Goal: Information Seeking & Learning: Learn about a topic

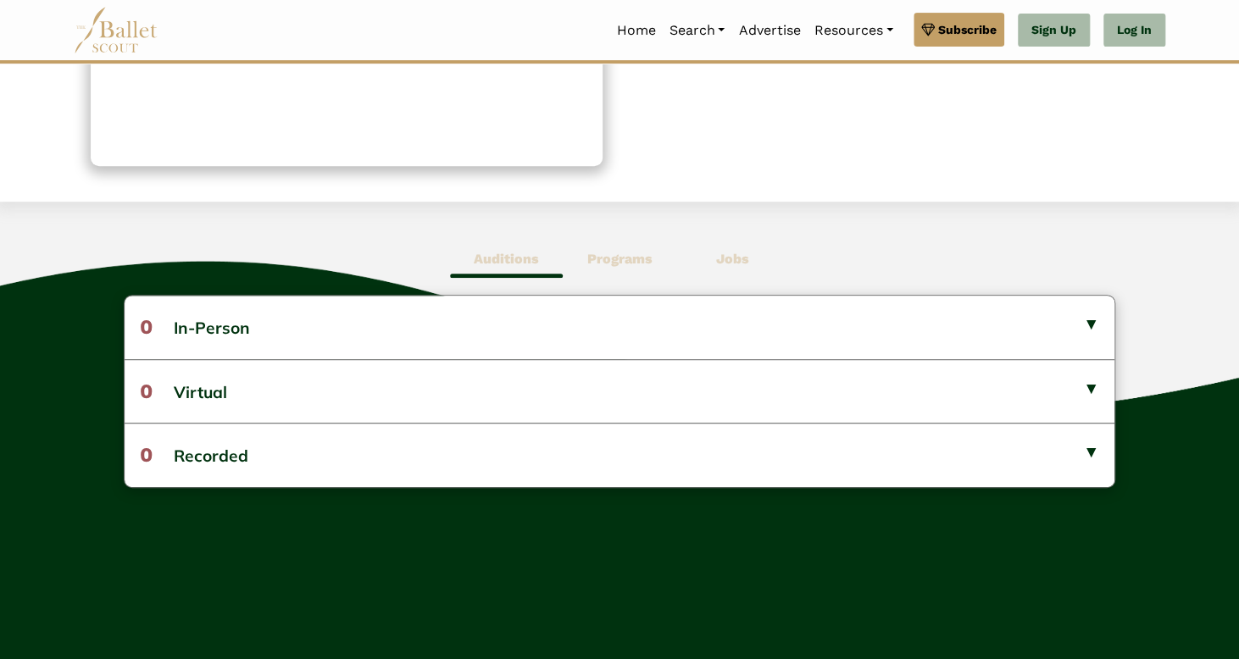
scroll to position [296, 0]
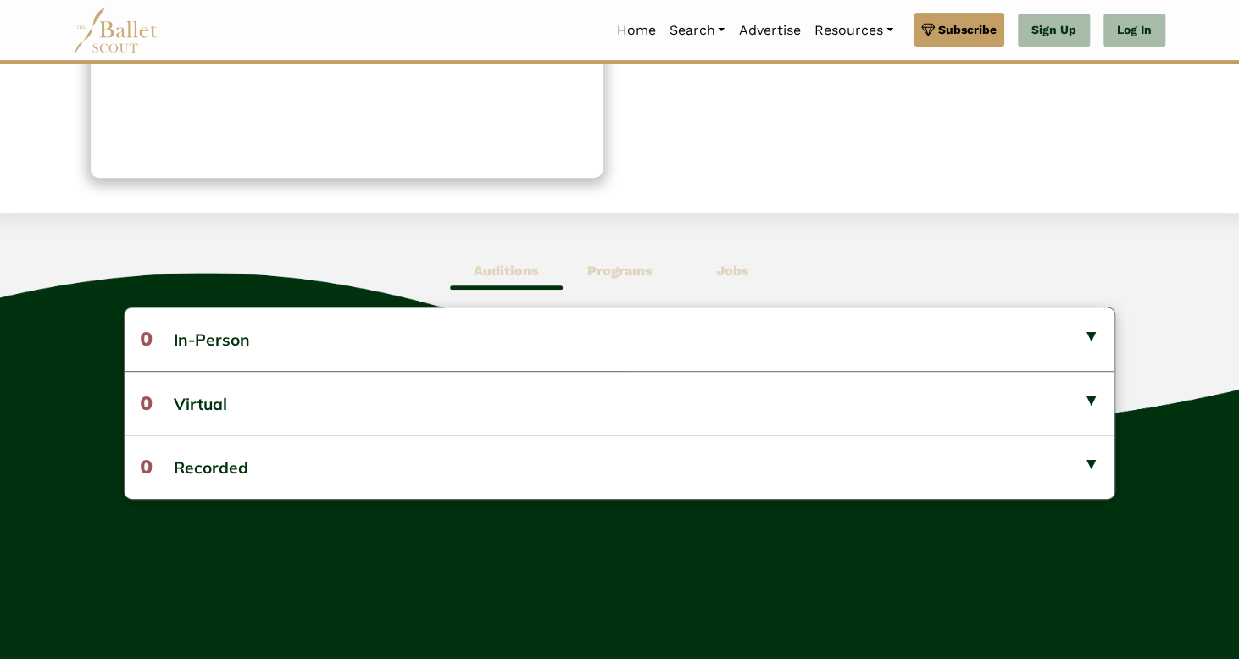
click at [624, 274] on b "Programs" at bounding box center [618, 271] width 65 height 16
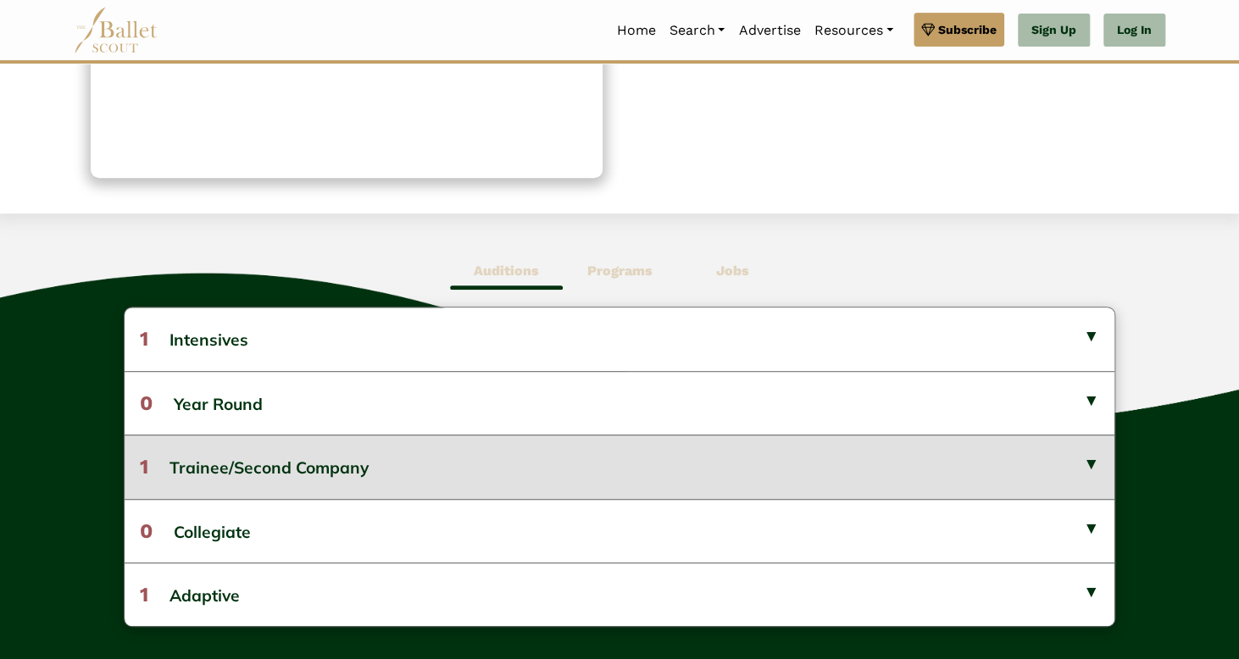
click at [1082, 461] on button "1 Trainee/Second Company" at bounding box center [620, 467] width 990 height 64
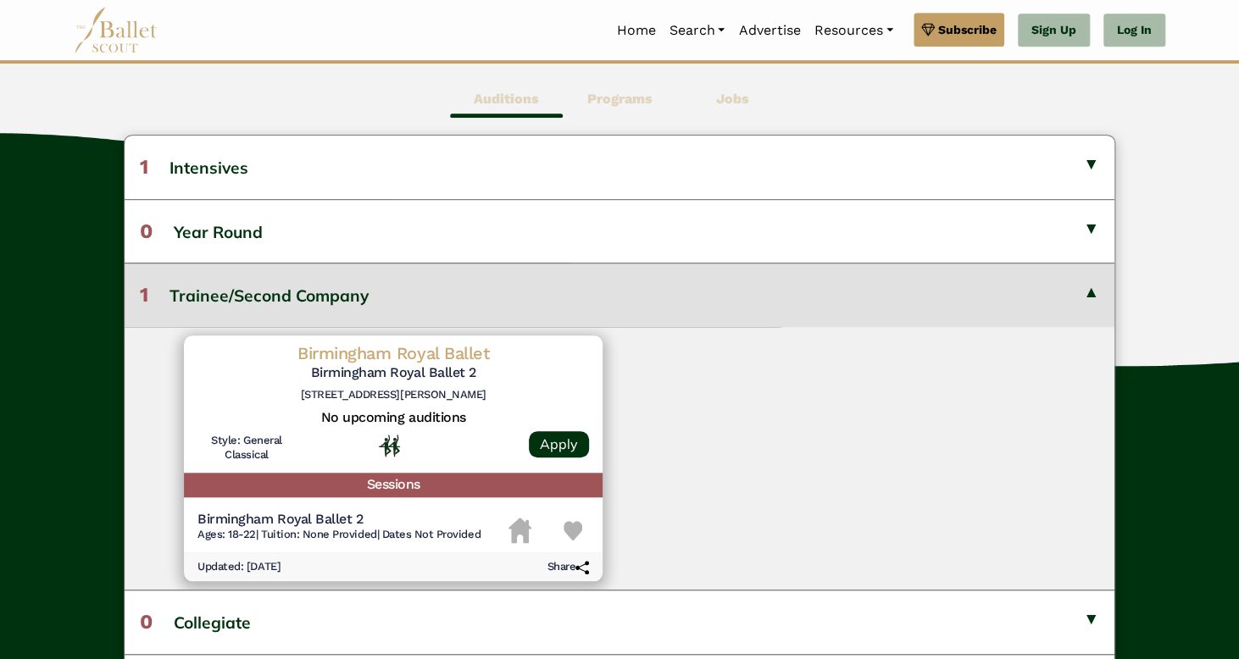
scroll to position [474, 0]
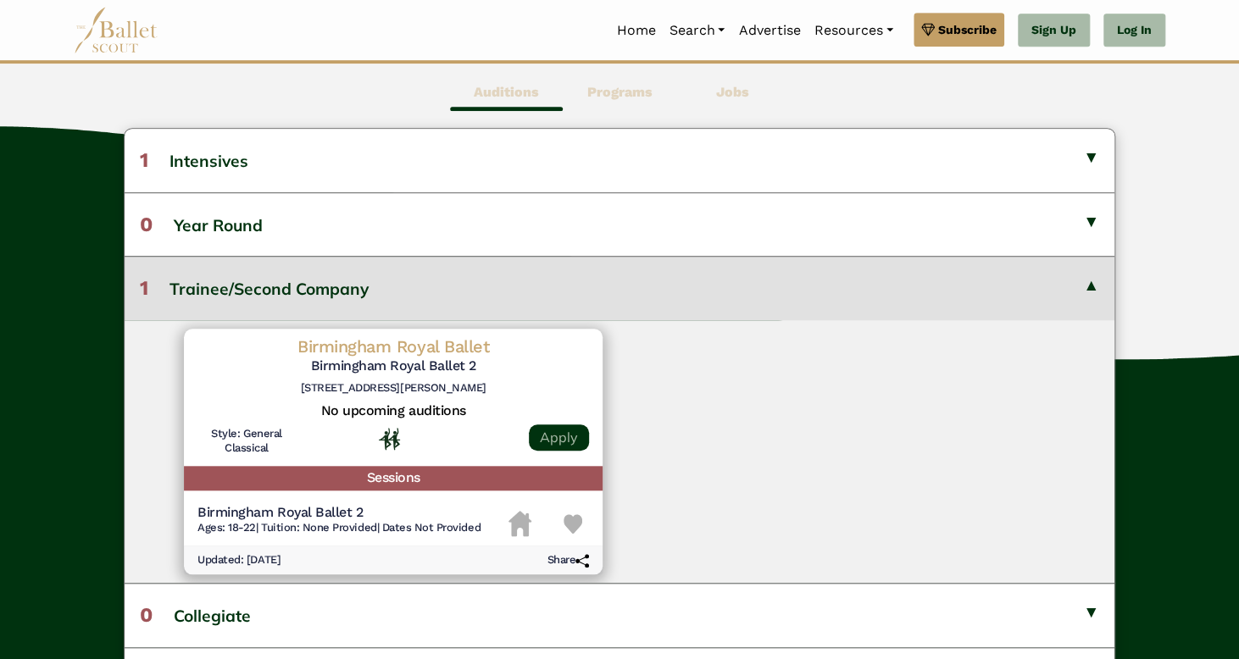
click at [548, 433] on link "Apply" at bounding box center [559, 437] width 60 height 26
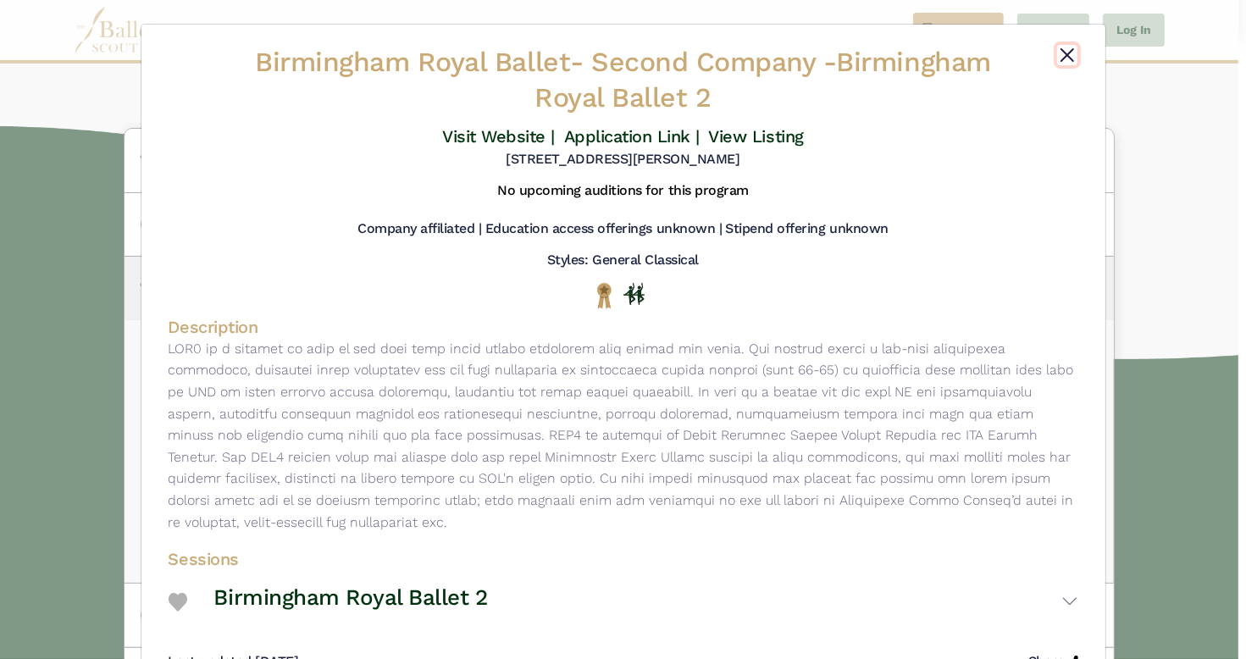
click at [1061, 62] on button "Close" at bounding box center [1067, 55] width 20 height 20
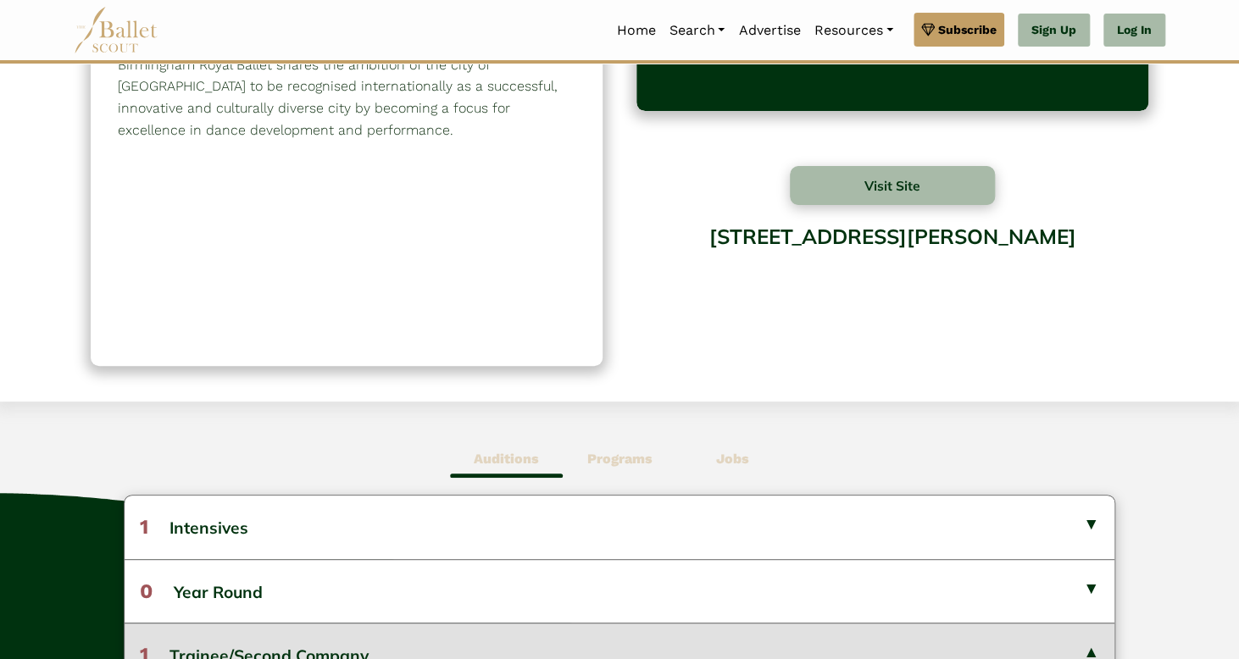
scroll to position [0, 0]
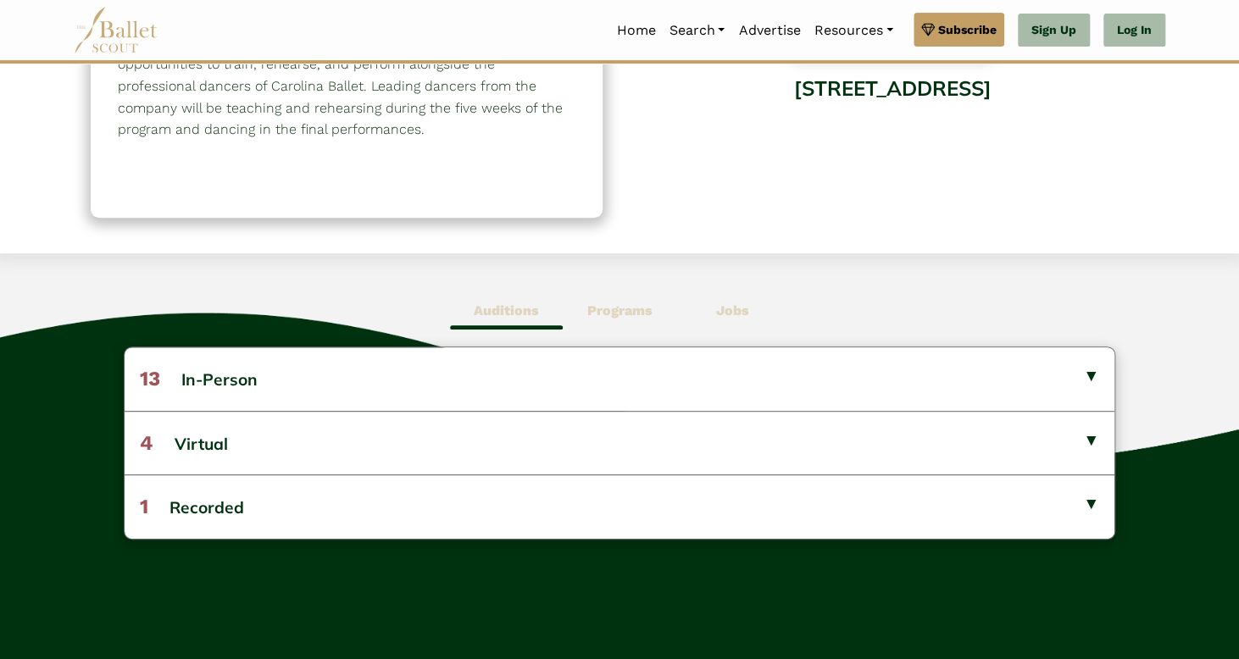
scroll to position [271, 0]
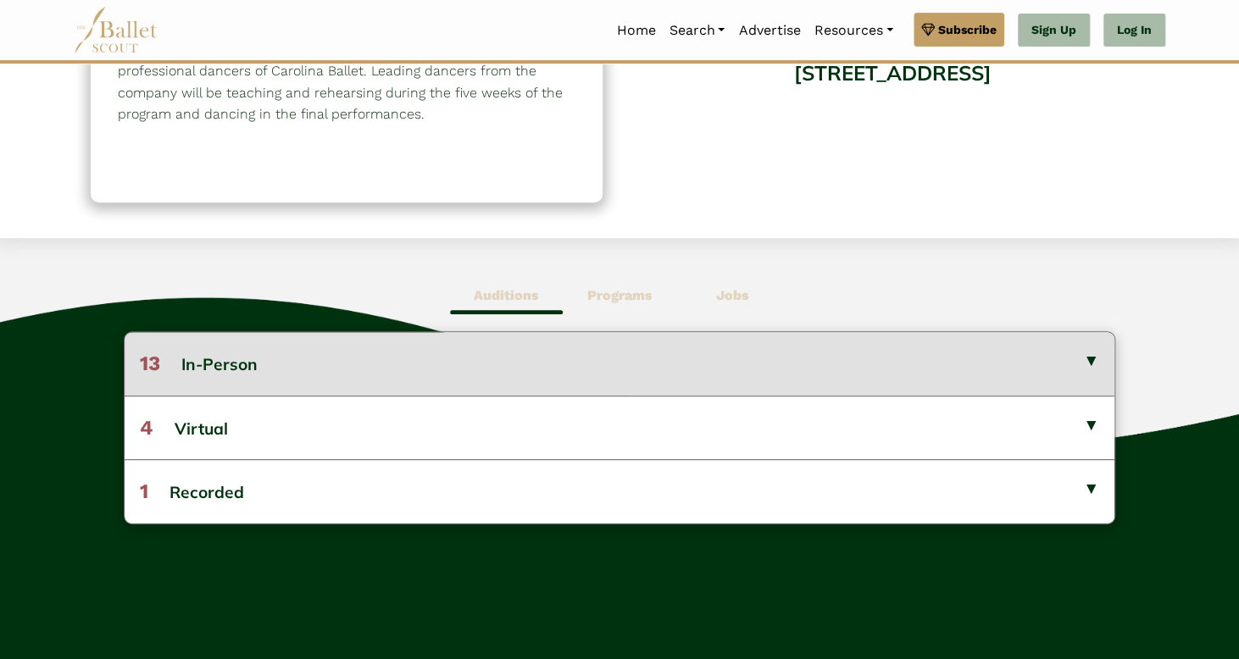
click at [1090, 353] on button "13 In-Person" at bounding box center [620, 363] width 990 height 63
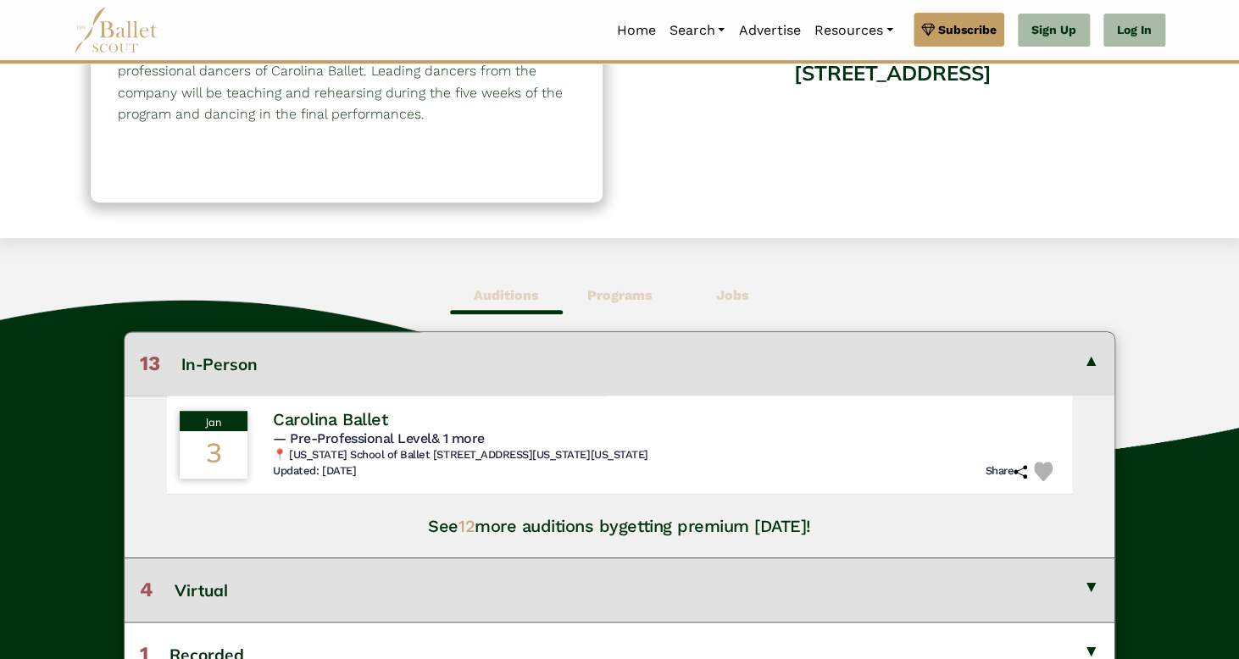
click at [1090, 586] on button "4 Virtual" at bounding box center [620, 590] width 990 height 64
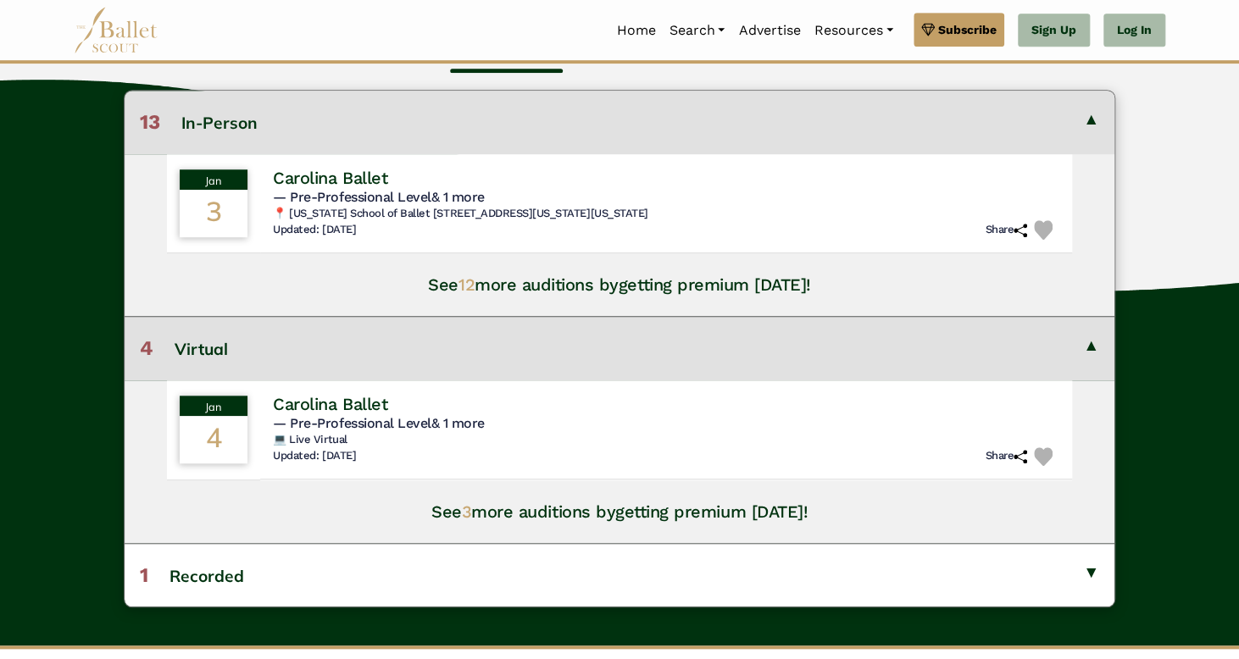
scroll to position [486, 0]
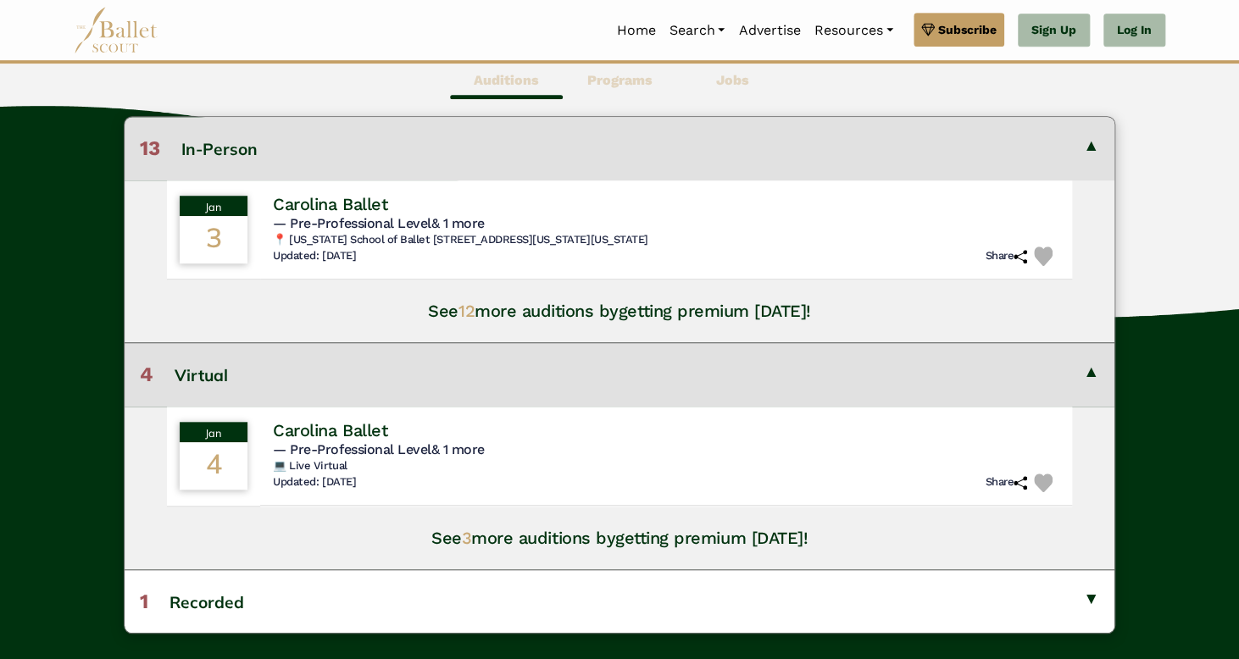
click at [472, 315] on span "12" at bounding box center [466, 311] width 16 height 20
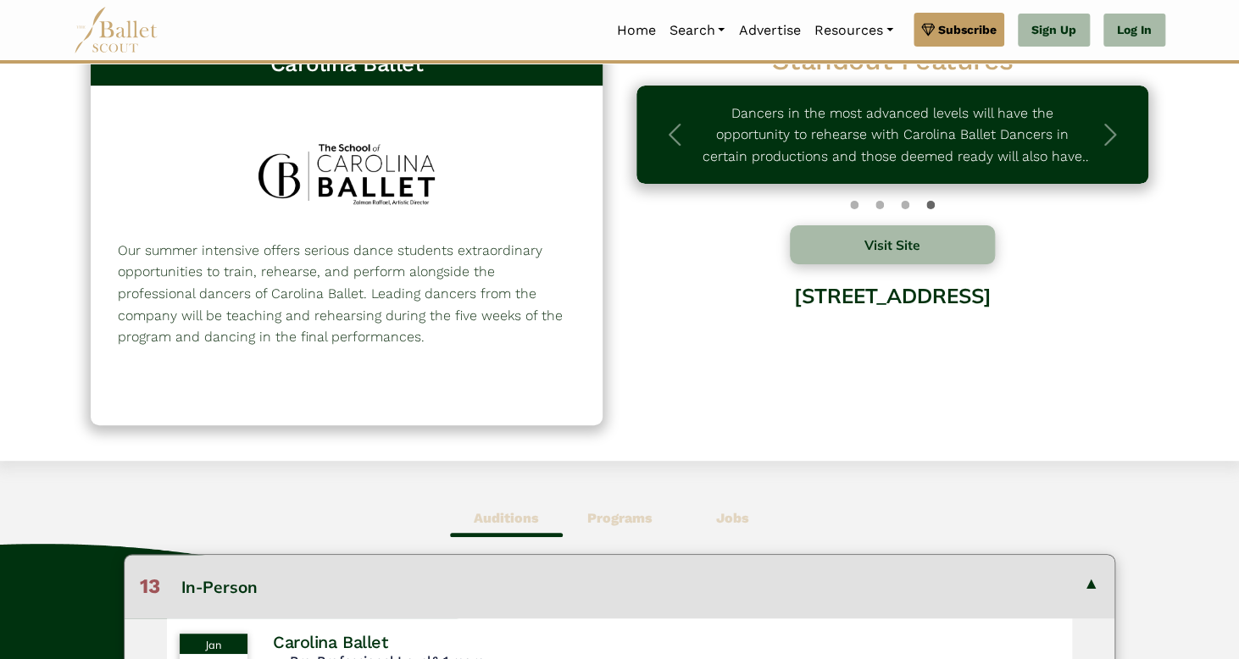
scroll to position [0, 0]
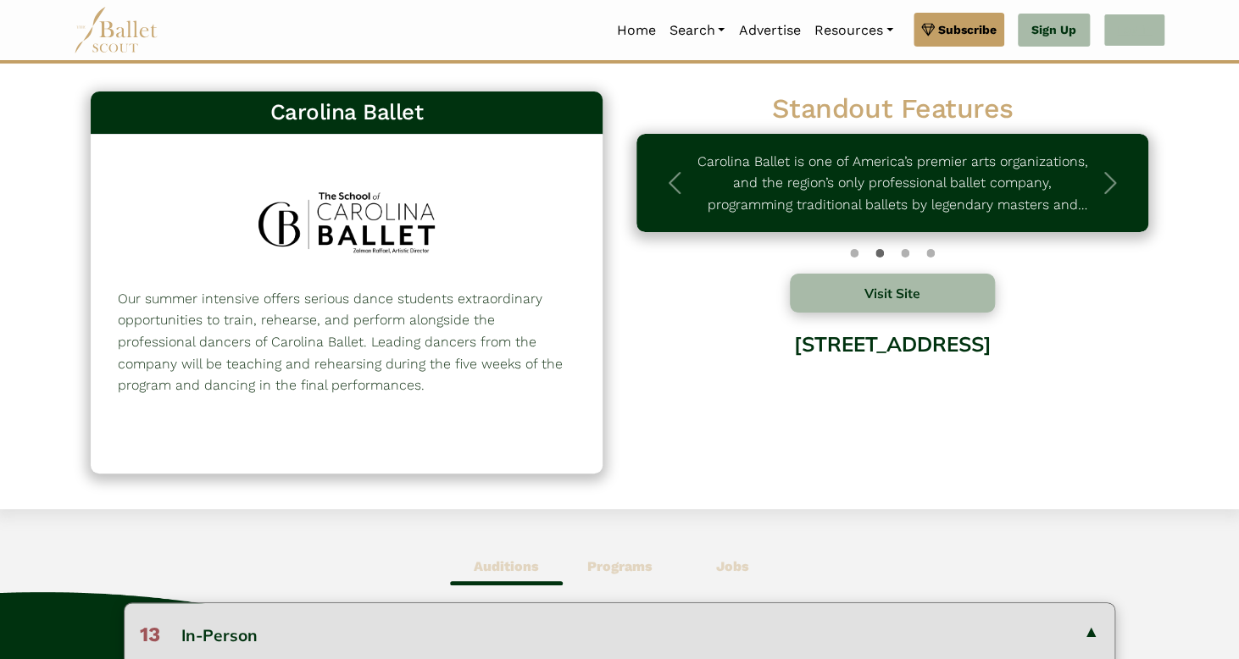
click at [1142, 37] on link "Log In" at bounding box center [1134, 31] width 62 height 34
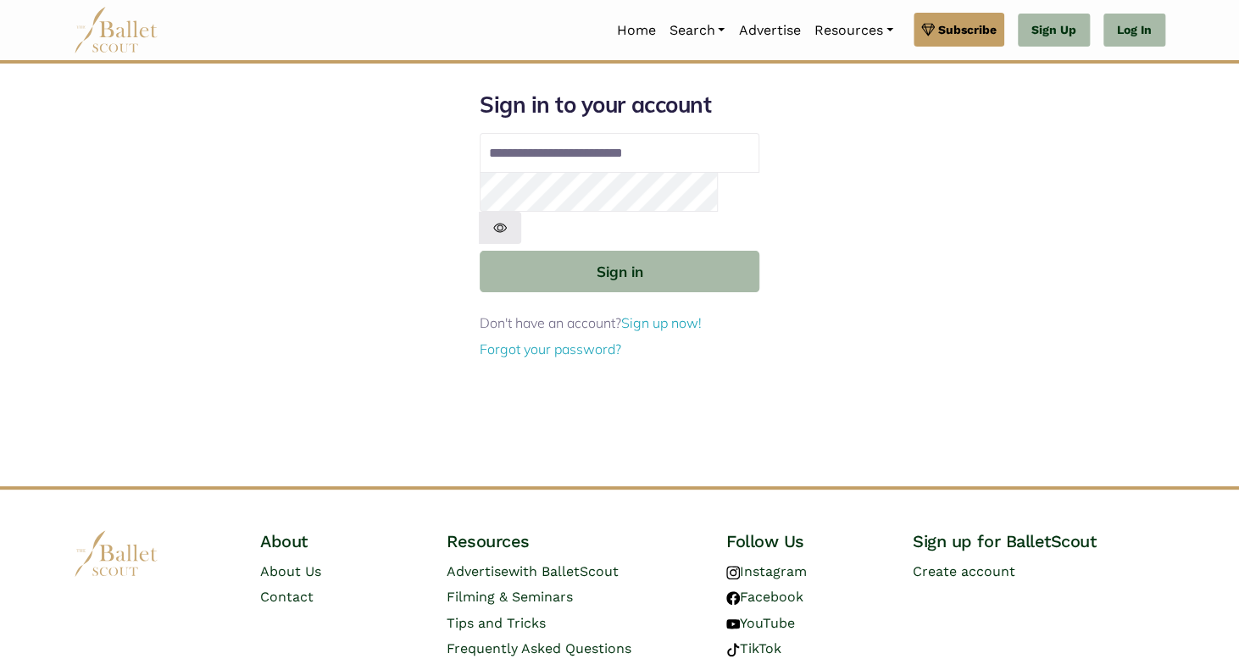
type input "**********"
click at [480, 251] on button "Sign in" at bounding box center [620, 272] width 280 height 42
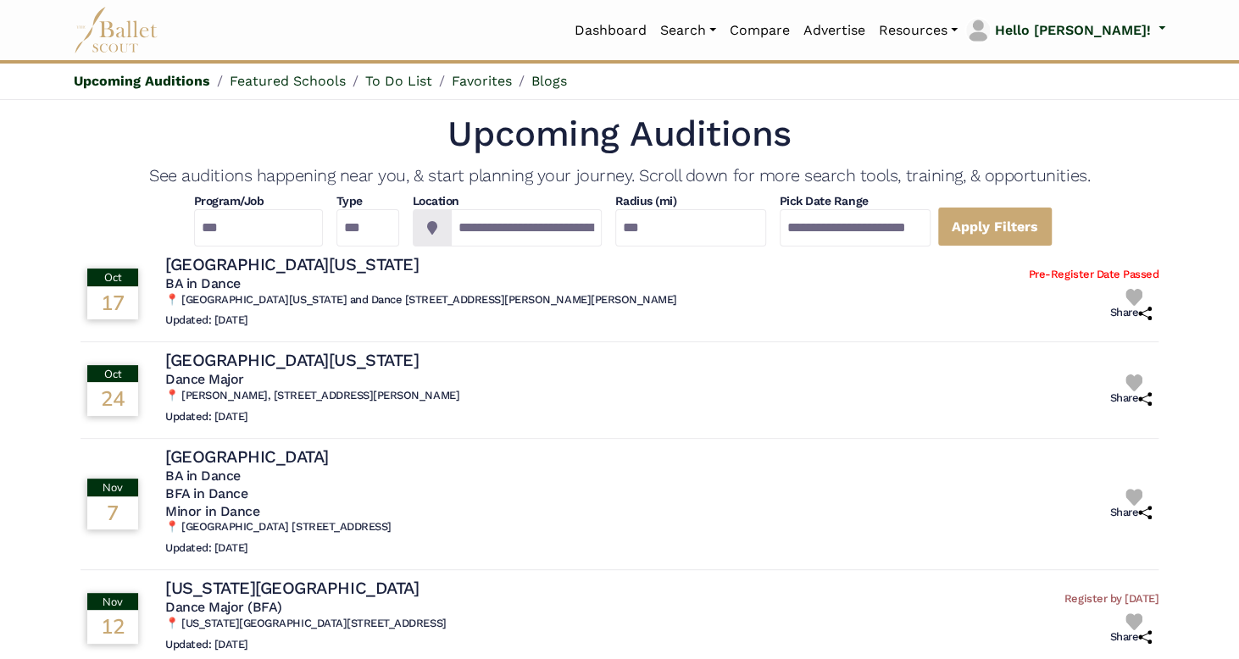
click at [724, 346] on div "Since this search is for virtual or recorded auditions, "location" was ignored.…" at bounding box center [619, 508] width 1078 height 510
click at [495, 79] on link "Favorites" at bounding box center [482, 81] width 60 height 16
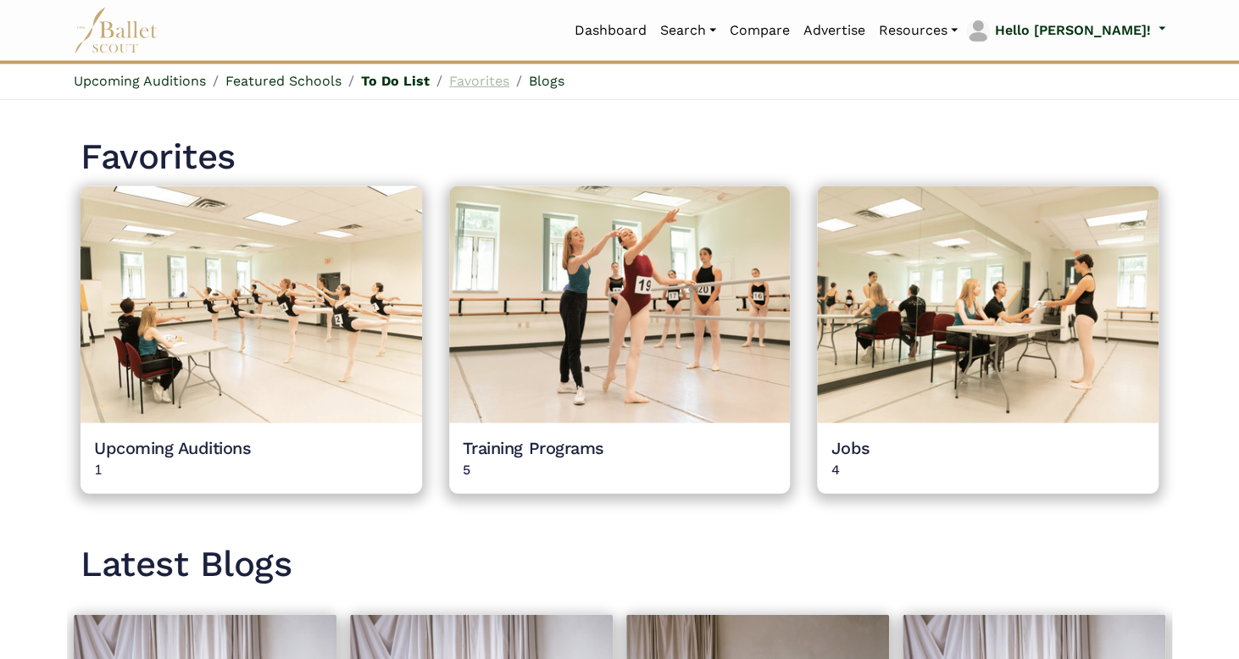
scroll to position [1451, 0]
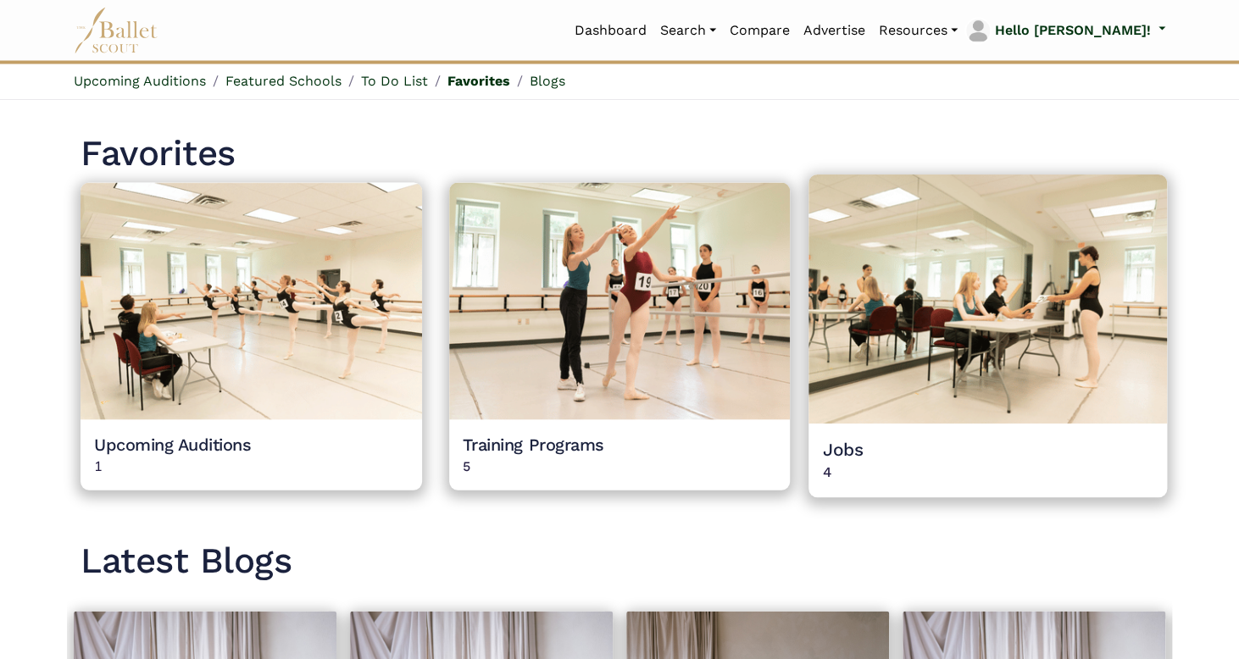
click at [1024, 399] on img at bounding box center [987, 299] width 358 height 249
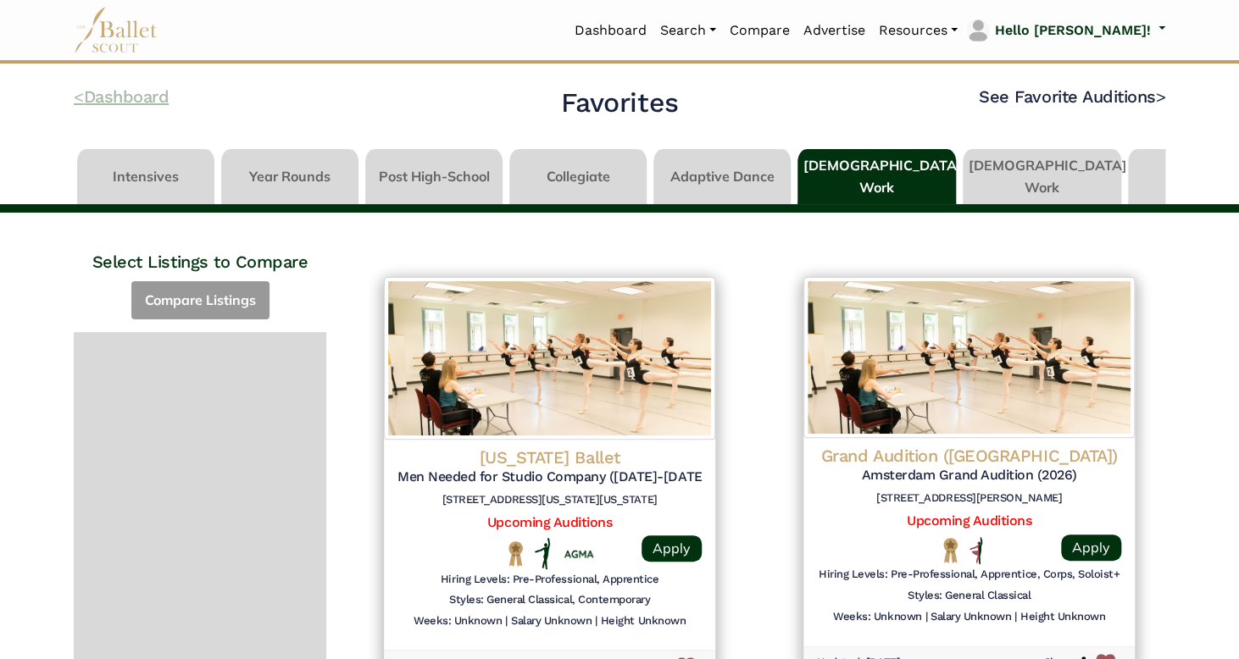
click at [92, 95] on link "< Dashboard" at bounding box center [121, 96] width 95 height 20
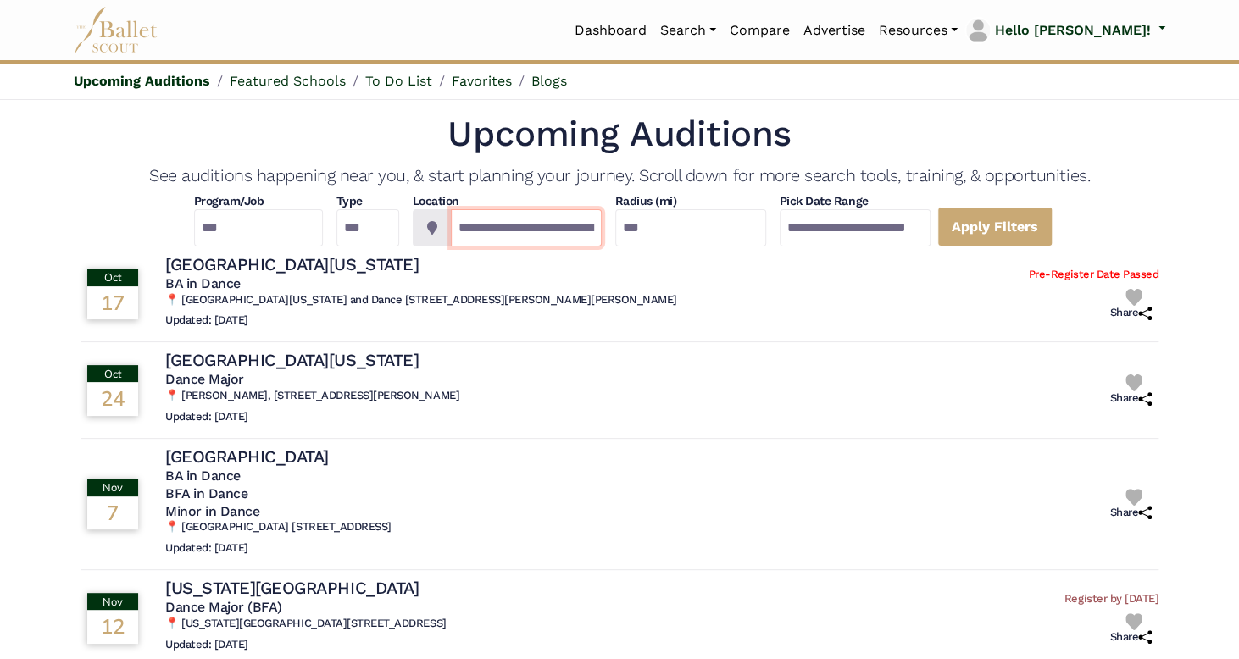
click at [473, 232] on input "**********" at bounding box center [526, 227] width 151 height 37
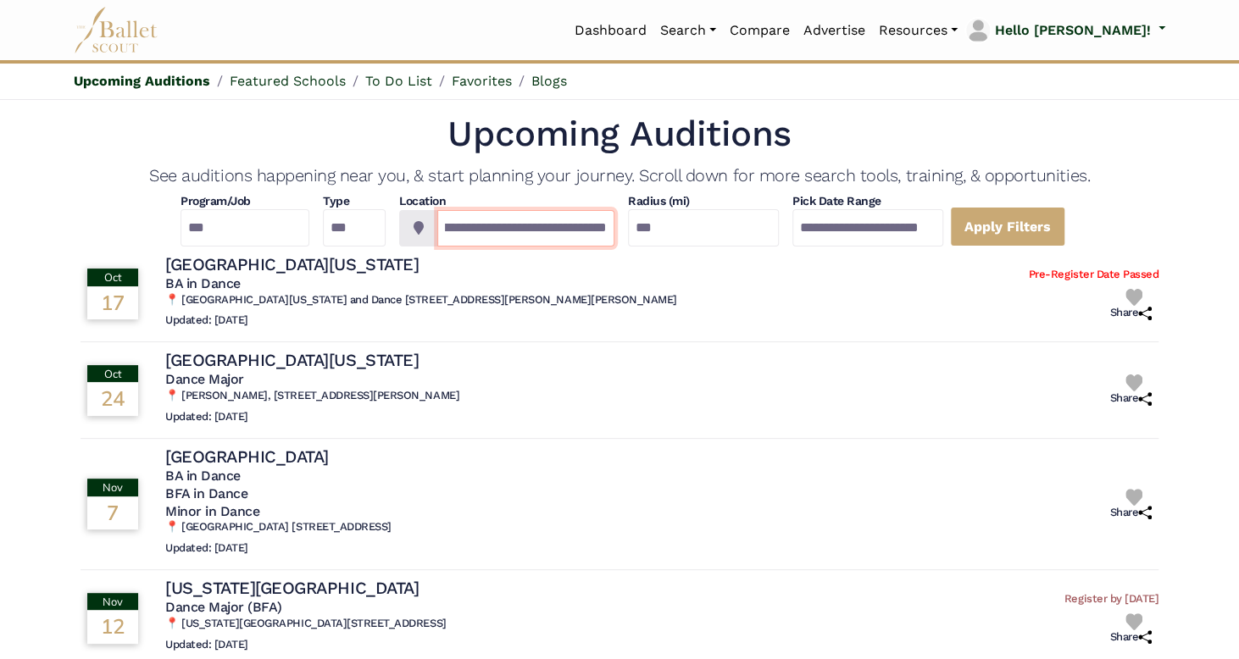
drag, startPoint x: 454, startPoint y: 228, endPoint x: 664, endPoint y: 220, distance: 210.3
click at [664, 220] on div "**********" at bounding box center [619, 219] width 1078 height 53
type input "*"
type input "**********"
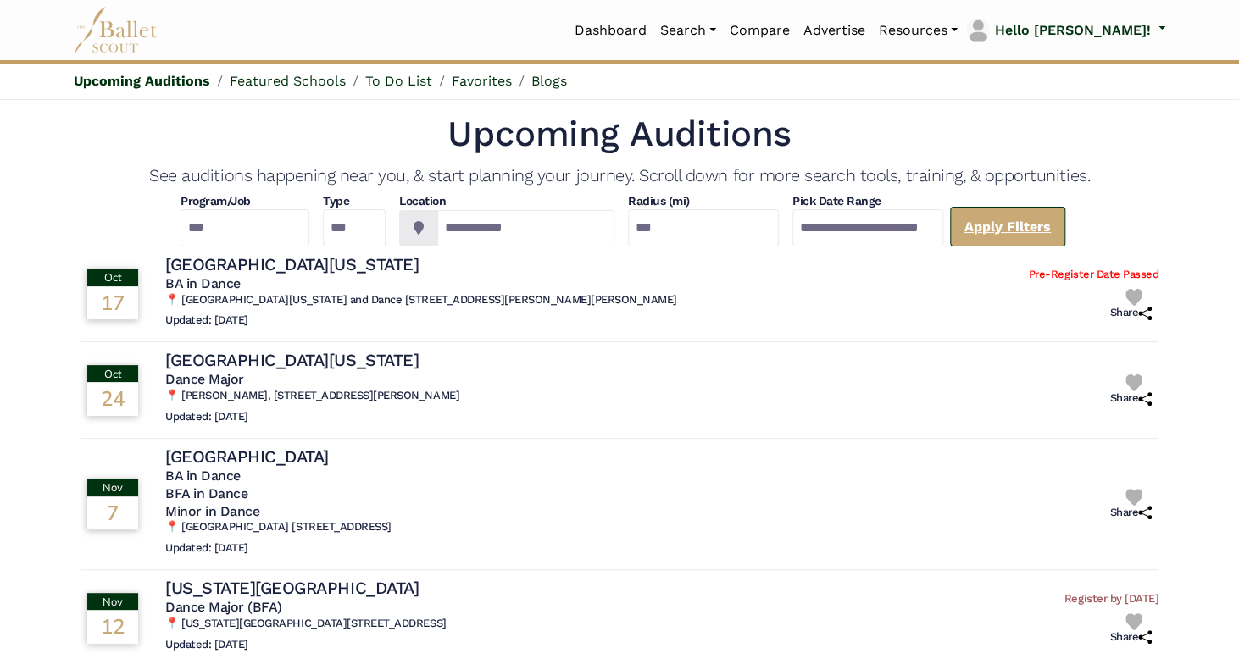
click at [1035, 232] on link "Apply Filters" at bounding box center [1007, 227] width 115 height 40
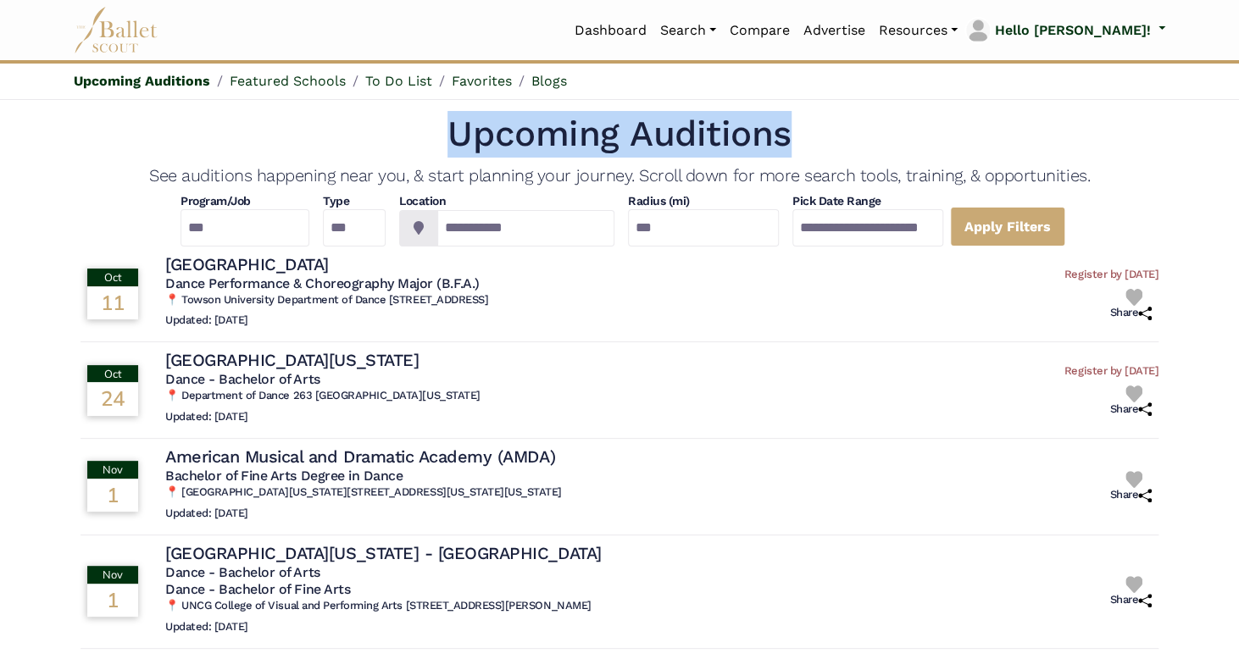
drag, startPoint x: 1237, startPoint y: 88, endPoint x: 1236, endPoint y: 153, distance: 65.2
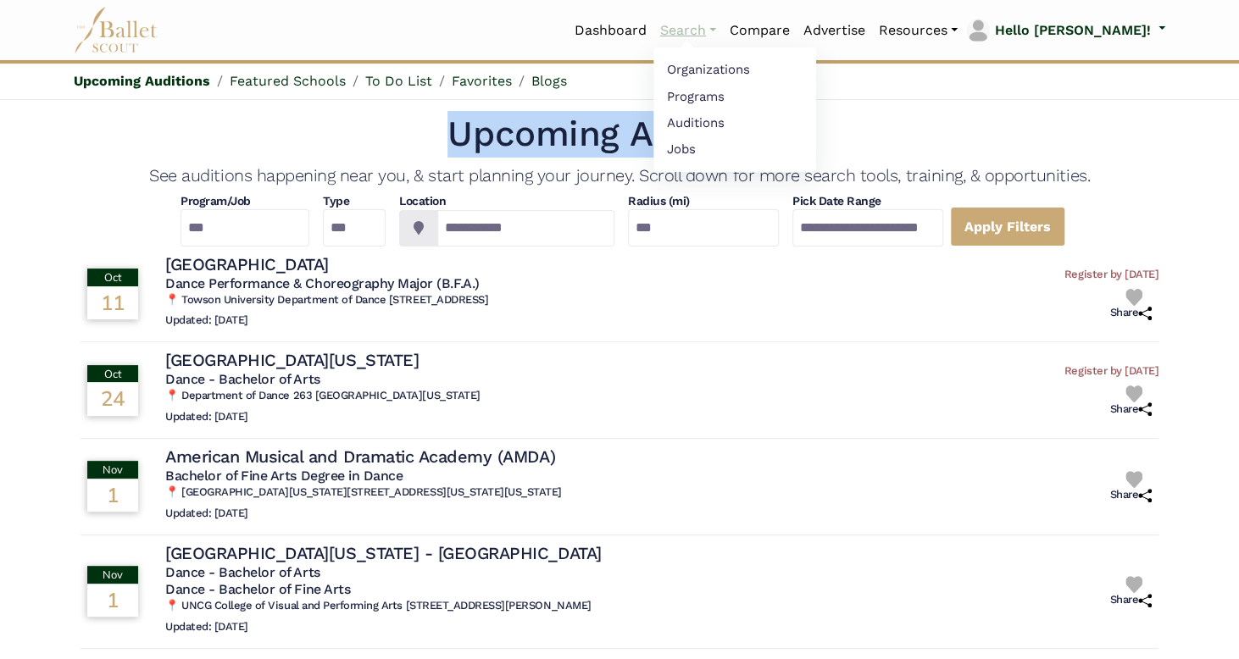
click at [716, 34] on link "Search" at bounding box center [687, 31] width 69 height 36
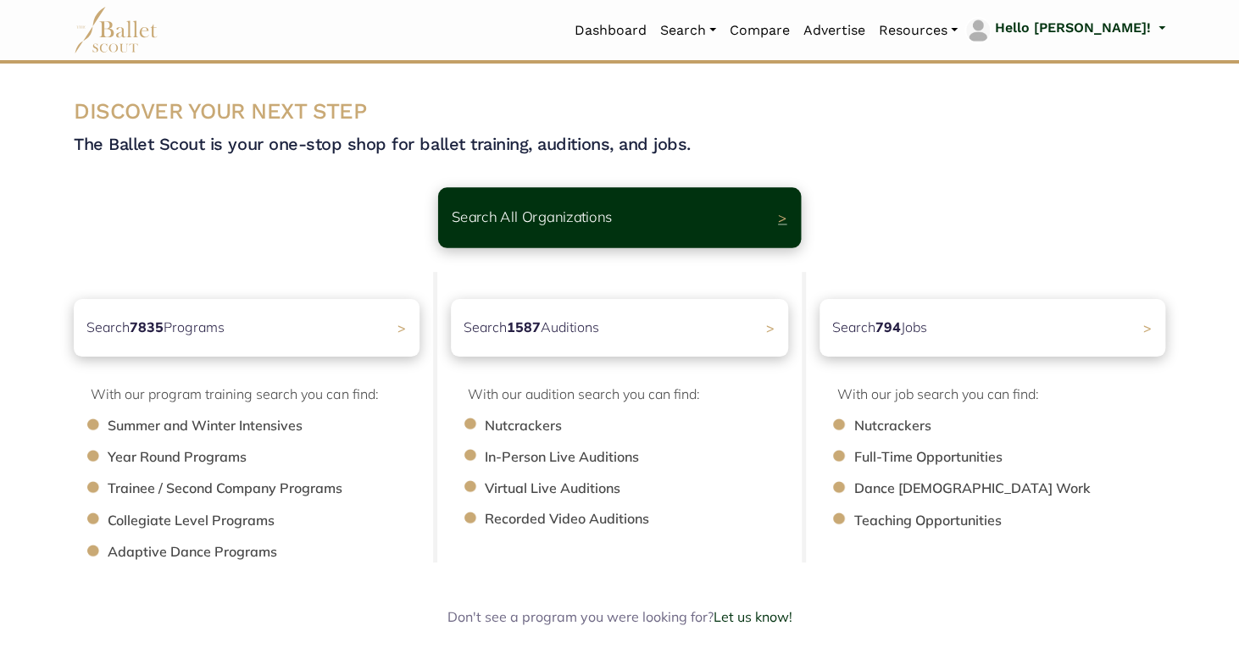
click at [647, 214] on div "Search All Organizations >" at bounding box center [619, 217] width 363 height 60
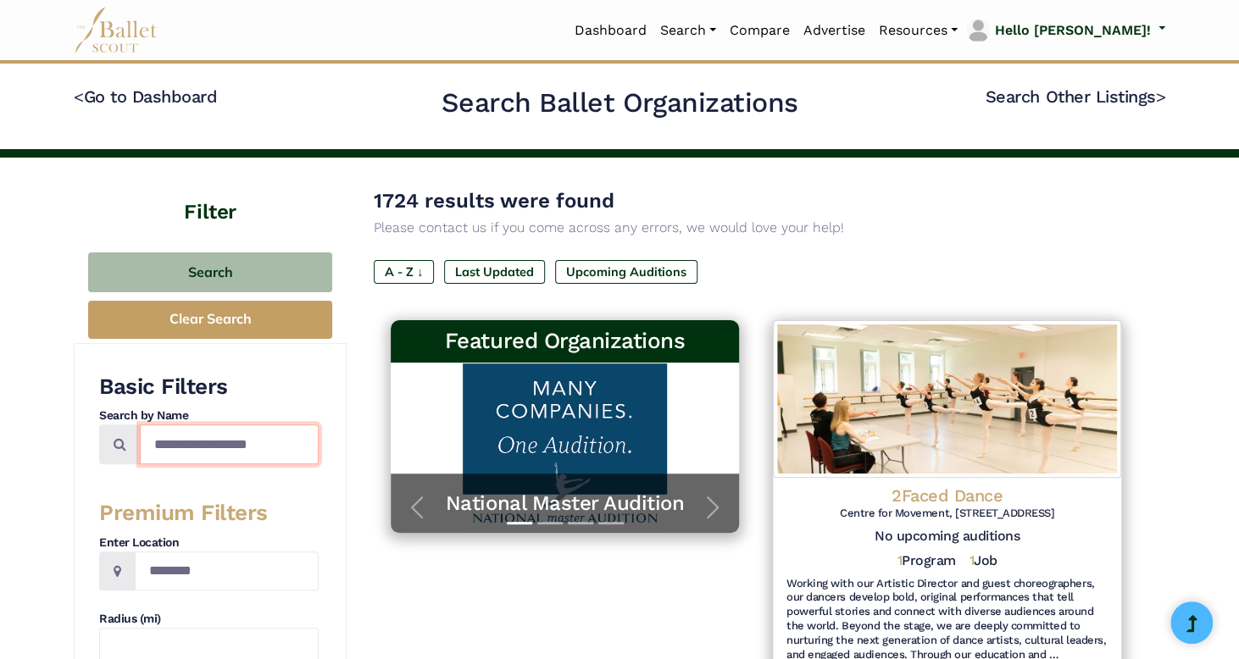
click at [242, 445] on input "Search by names..." at bounding box center [229, 444] width 179 height 40
type input "**********"
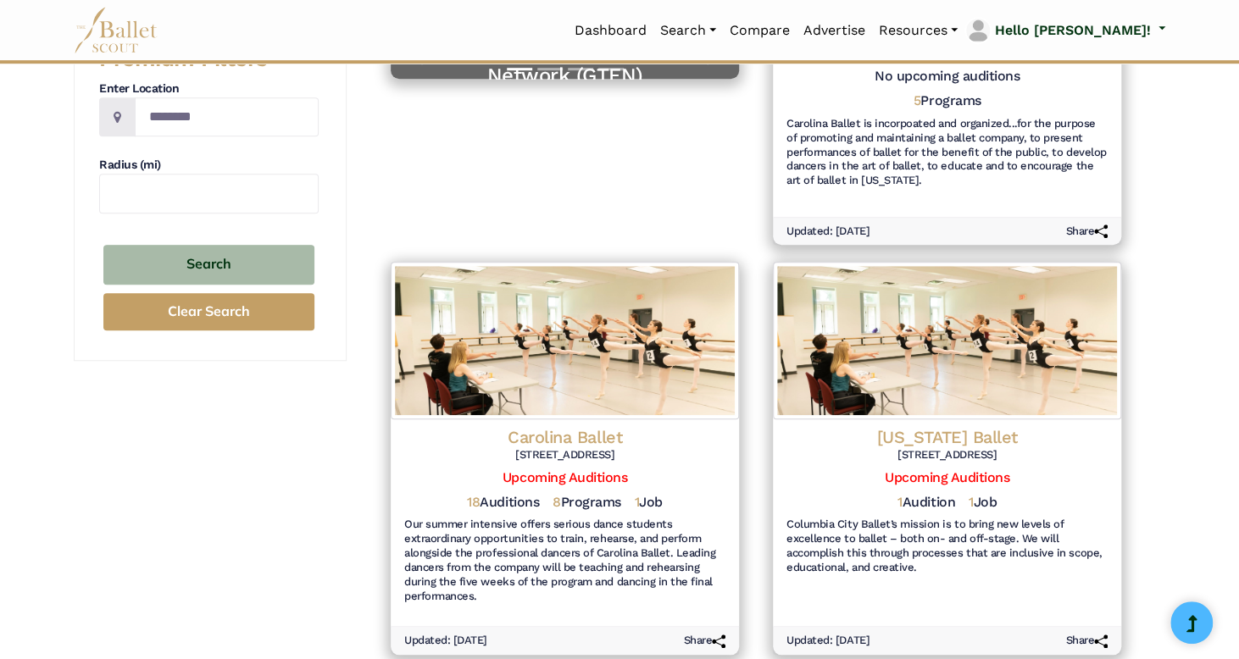
scroll to position [460, 0]
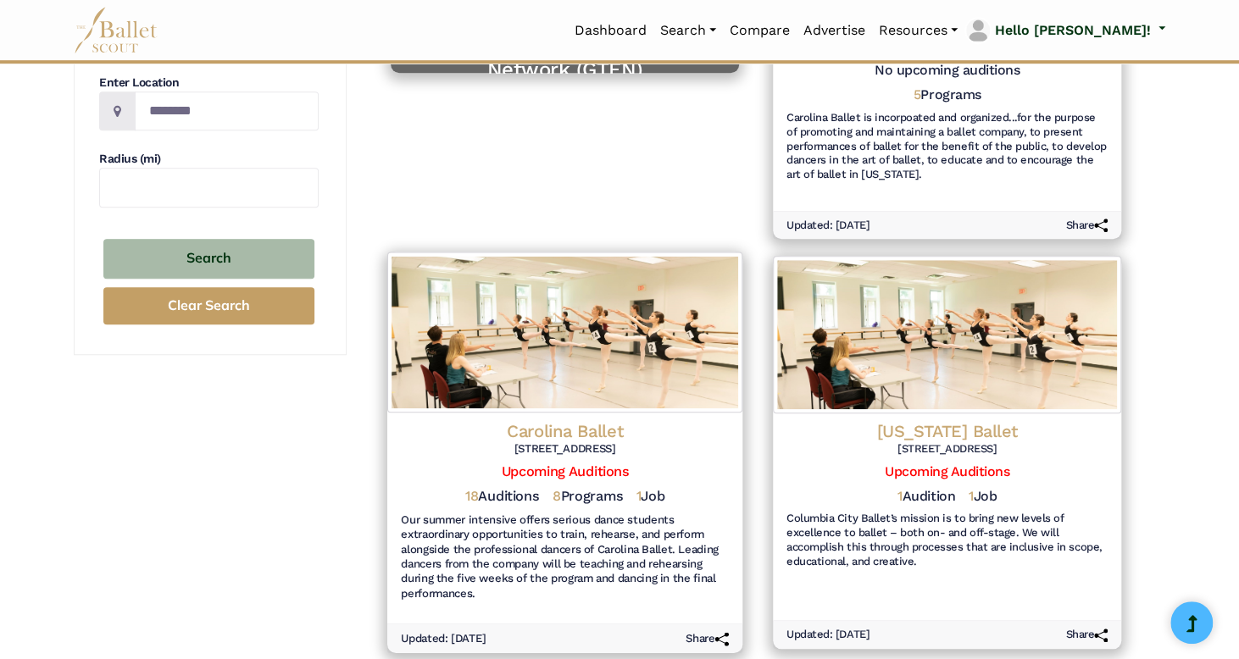
click at [606, 590] on h6 "Our summer intensive offers serious dance students extraordinary opportunities …" at bounding box center [565, 556] width 328 height 87
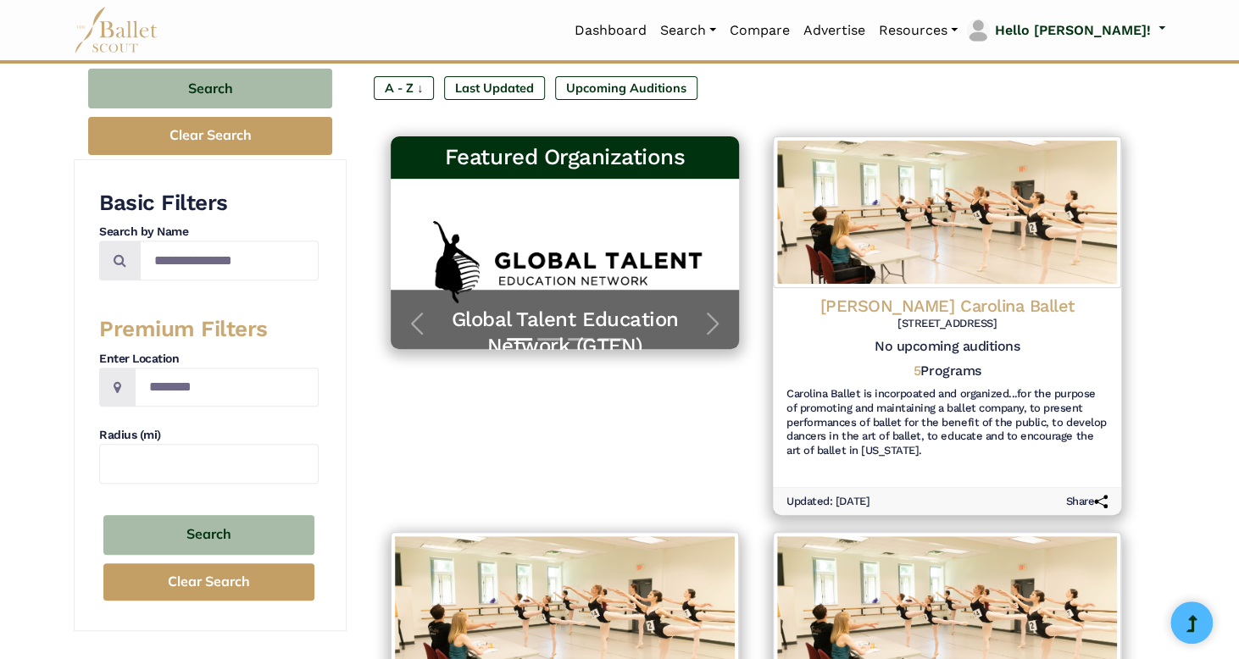
scroll to position [0, 0]
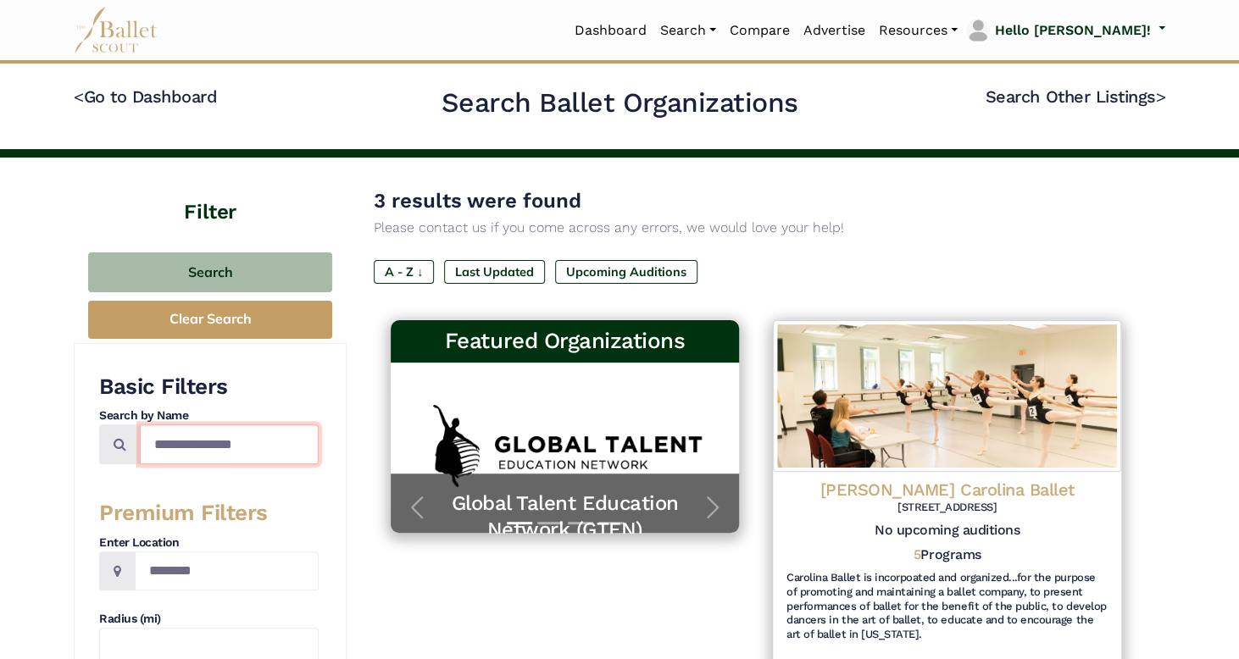
click at [205, 443] on input "**********" at bounding box center [229, 444] width 179 height 40
type input "**********"
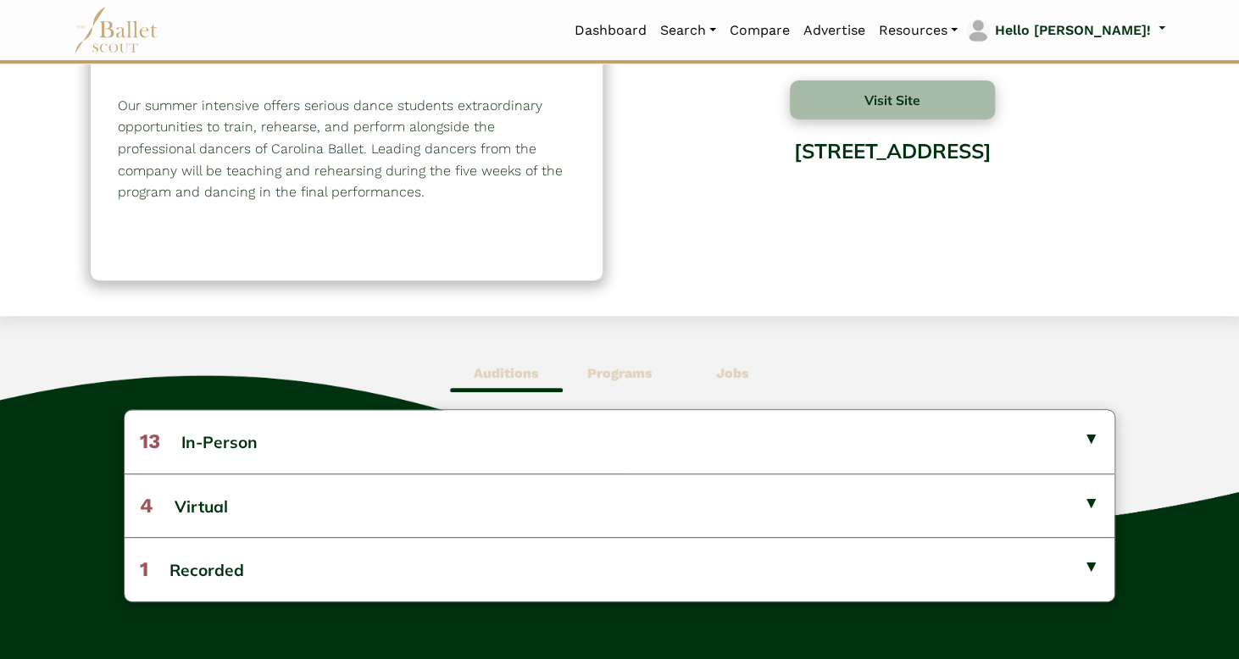
scroll to position [278, 0]
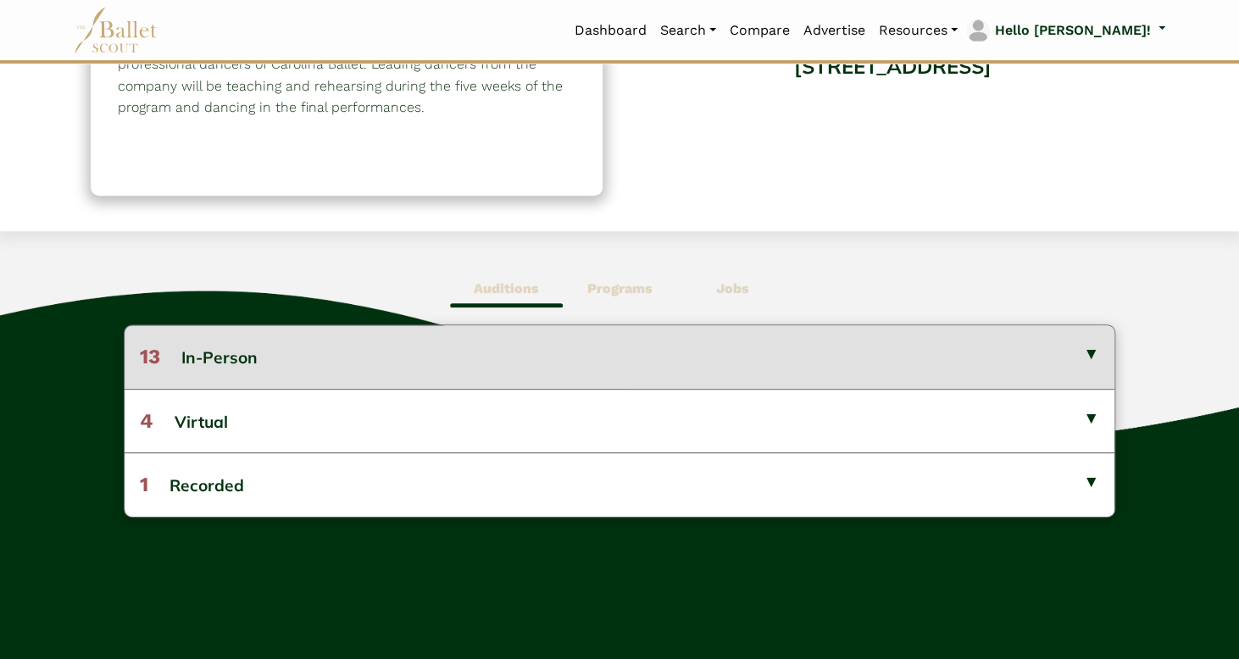
click at [1093, 356] on button "13 In-Person" at bounding box center [620, 356] width 990 height 63
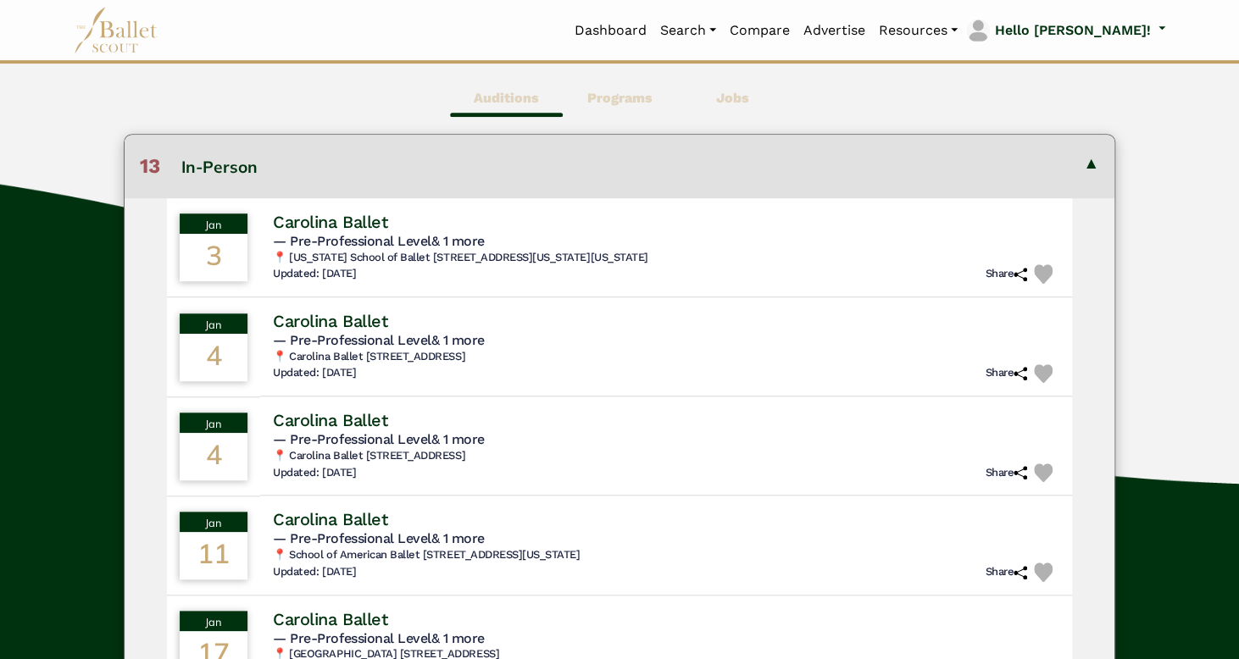
scroll to position [470, 0]
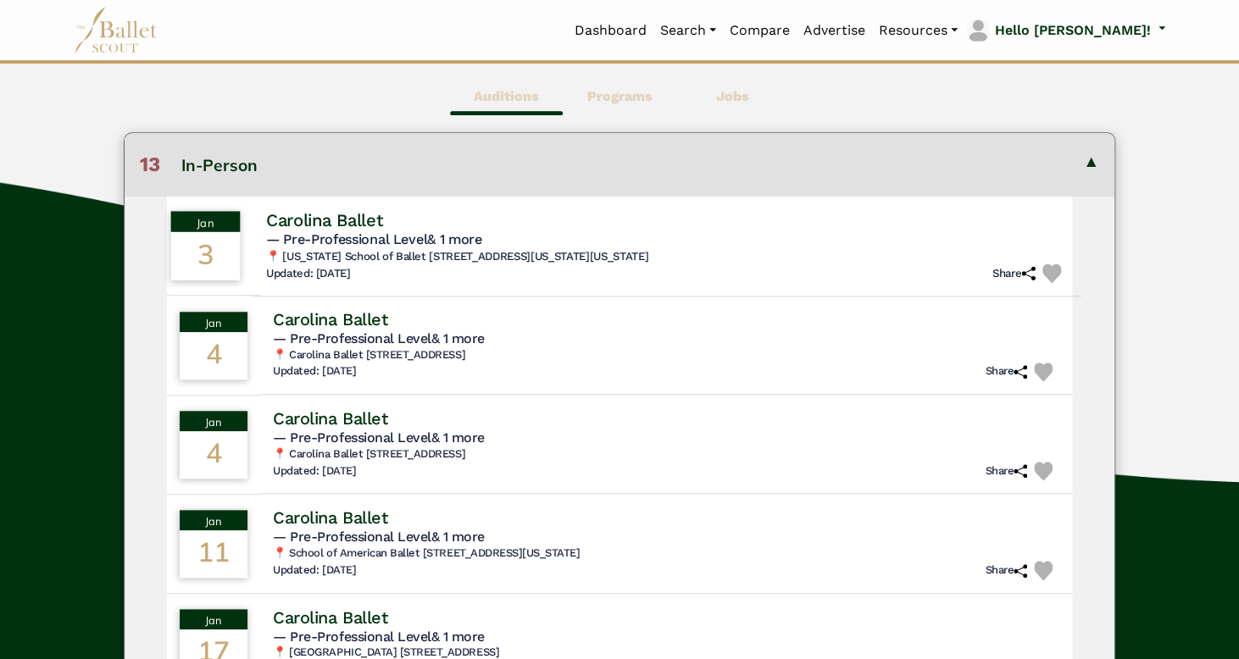
click at [513, 247] on h5 "— Pre-Professional Level & 1 more" at bounding box center [667, 239] width 802 height 18
click at [346, 223] on h4 "Carolina Ballet" at bounding box center [324, 219] width 117 height 23
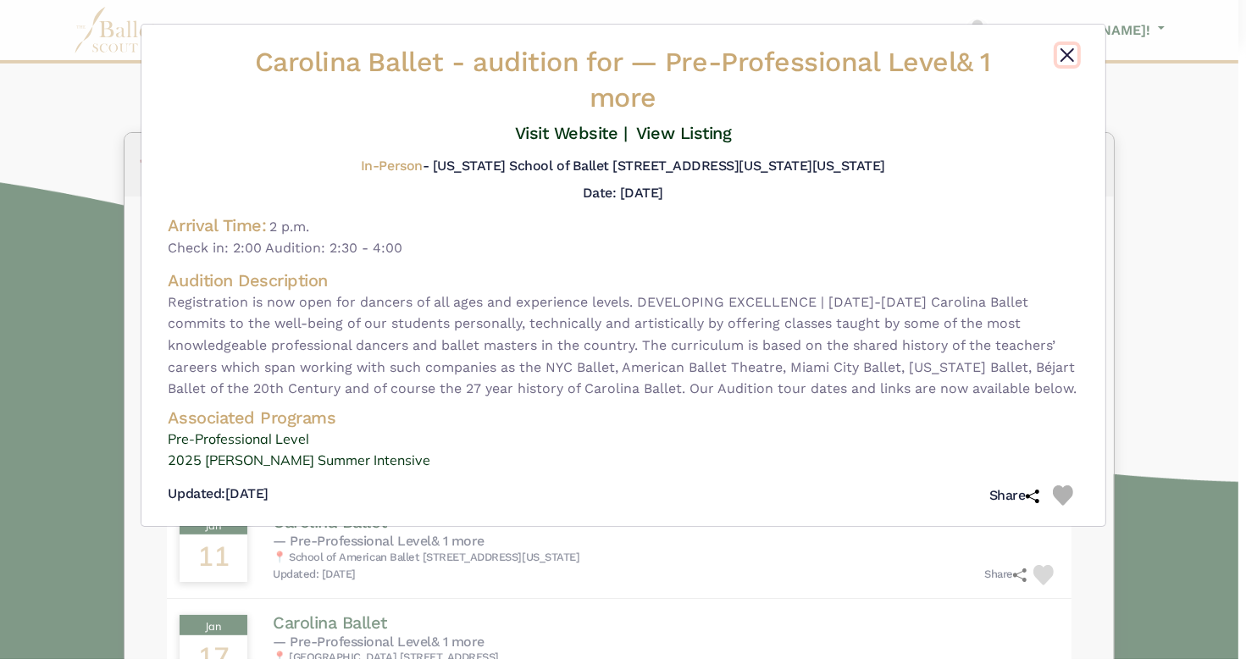
click at [1068, 53] on button "Close" at bounding box center [1067, 55] width 20 height 20
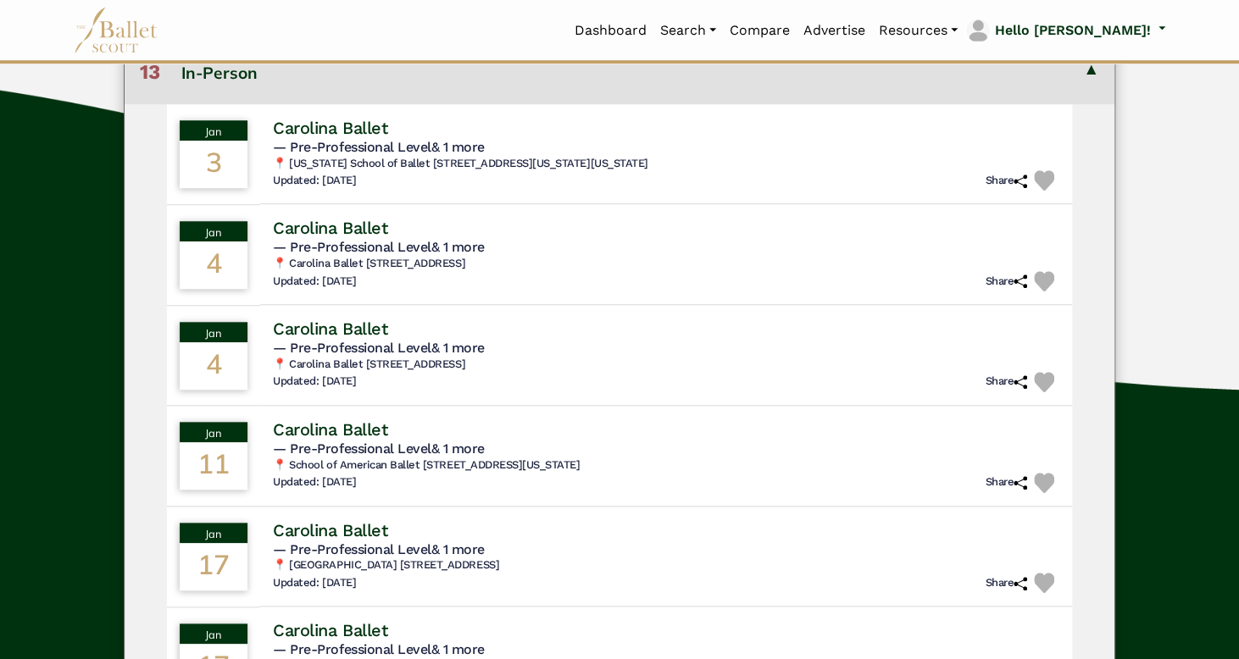
scroll to position [452, 0]
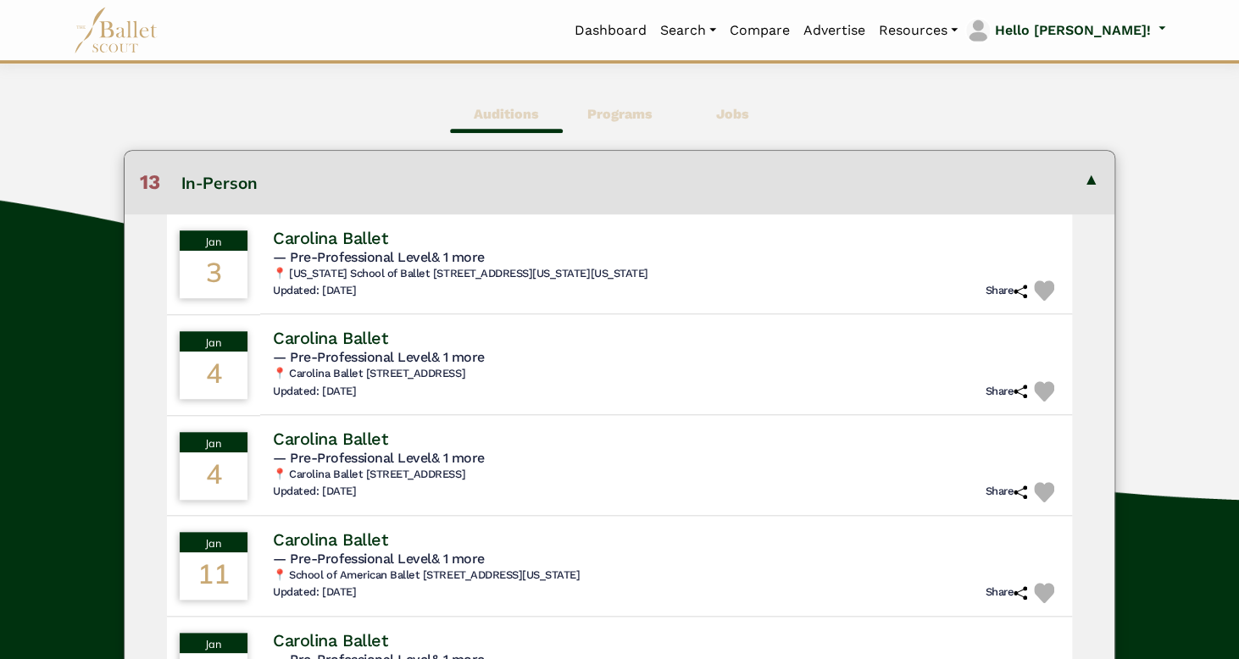
click at [607, 112] on b "Programs" at bounding box center [618, 114] width 65 height 16
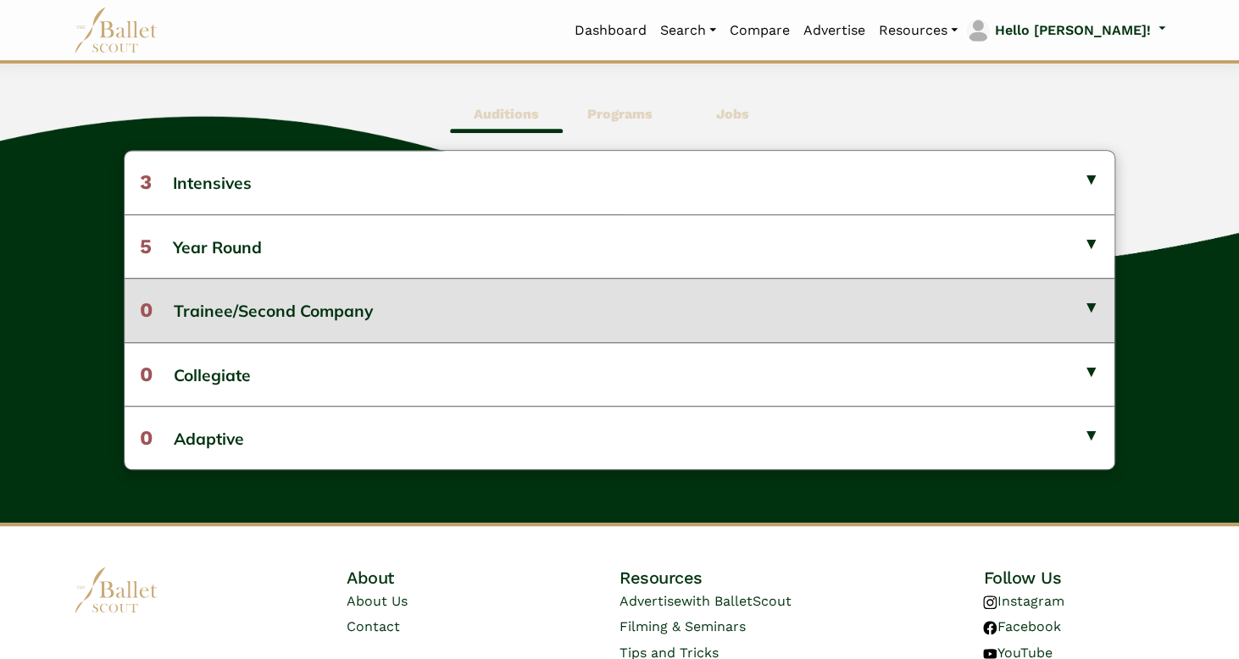
click at [1090, 308] on button "0 Trainee/Second Company" at bounding box center [620, 310] width 990 height 64
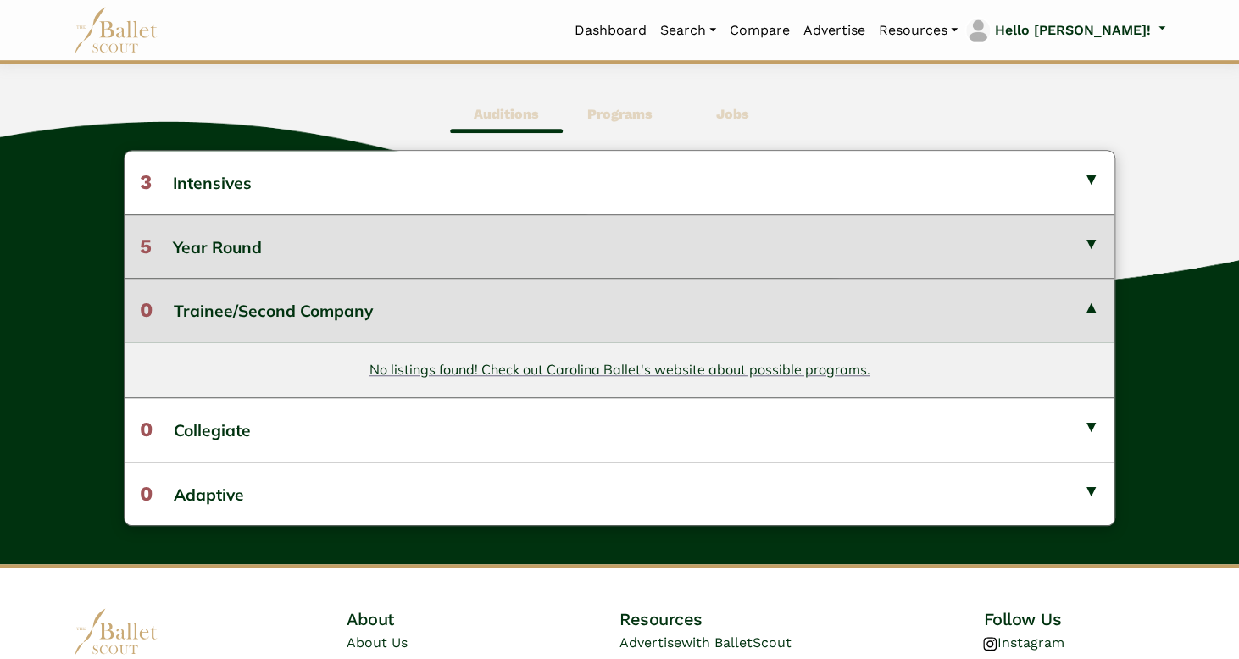
click at [1089, 245] on button "5 Year Round" at bounding box center [620, 246] width 990 height 64
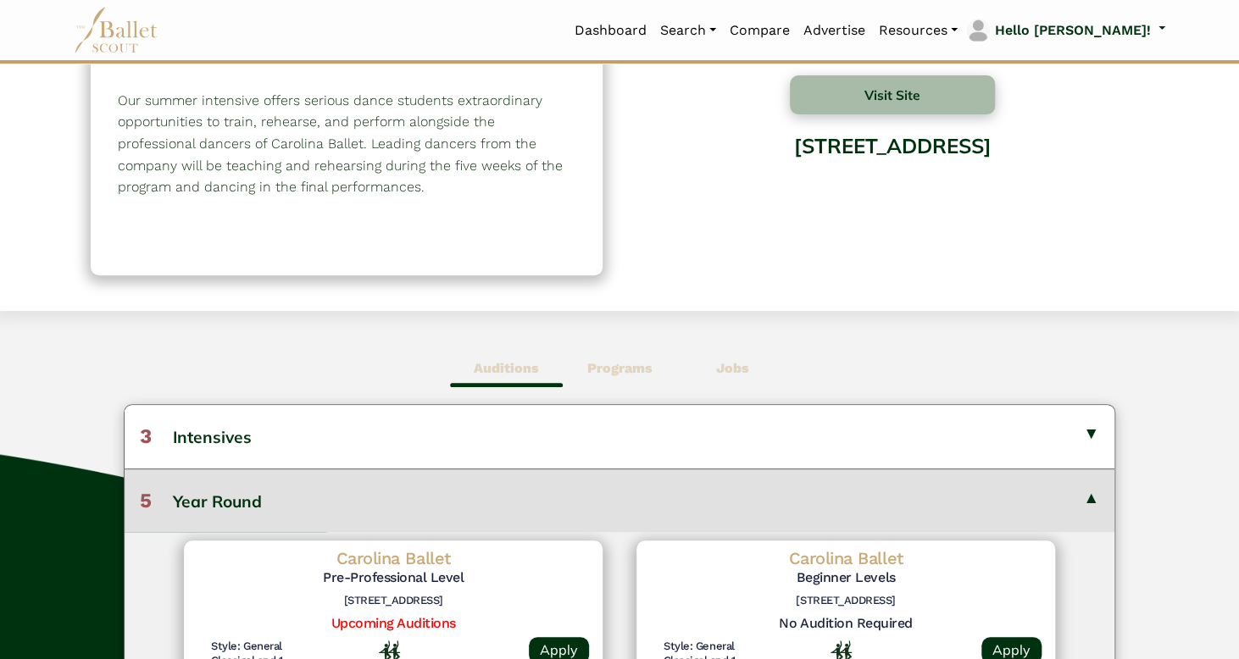
scroll to position [0, 0]
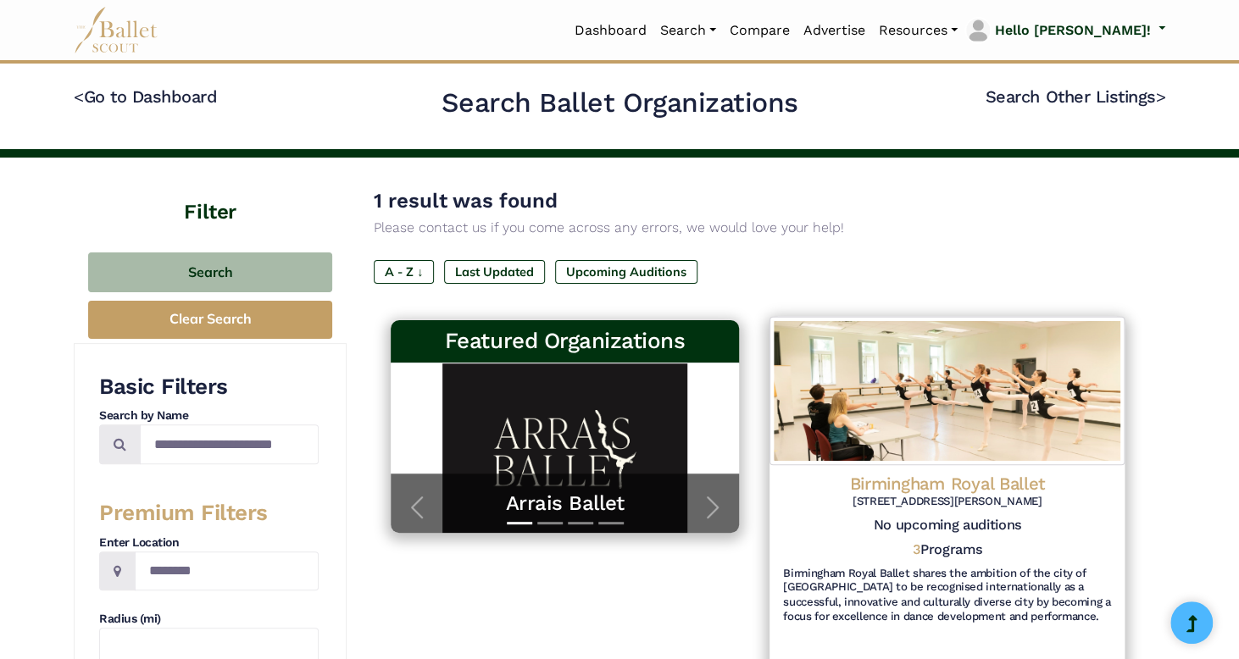
click at [889, 455] on img at bounding box center [946, 391] width 355 height 148
